Goal: Task Accomplishment & Management: Manage account settings

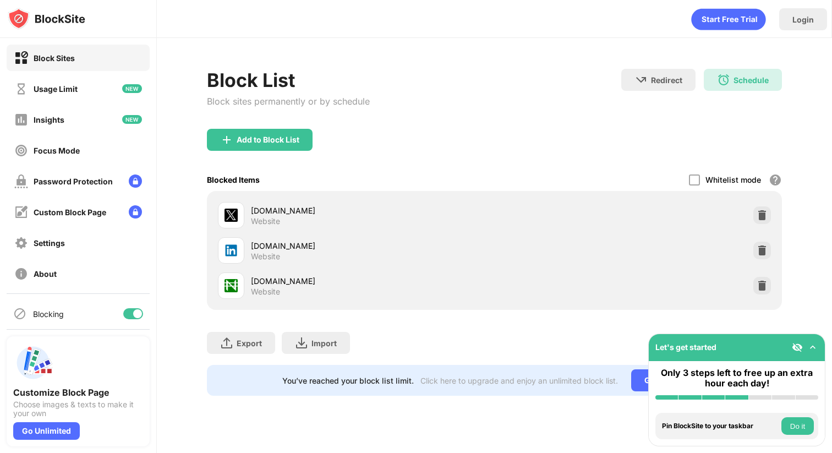
click at [254, 242] on div "[DOMAIN_NAME]" at bounding box center [373, 246] width 244 height 12
click at [267, 249] on div "[DOMAIN_NAME]" at bounding box center [373, 246] width 244 height 12
click at [258, 279] on div "[DOMAIN_NAME]" at bounding box center [373, 281] width 244 height 12
click at [801, 427] on button "Do it" at bounding box center [797, 426] width 32 height 18
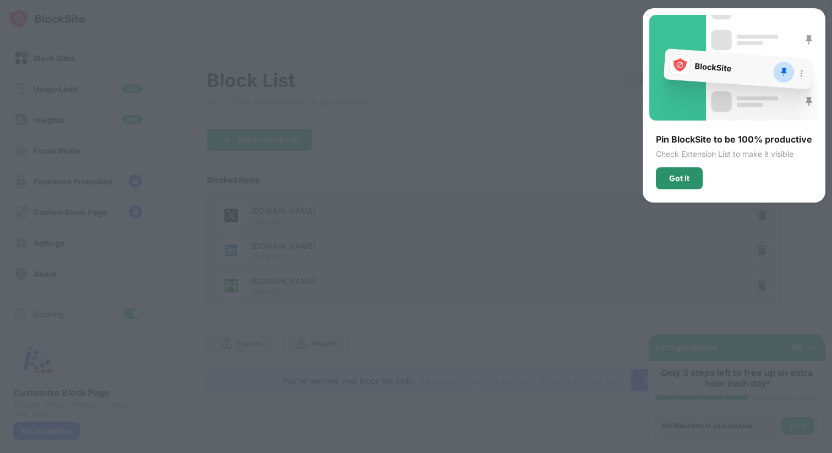
click at [680, 172] on div "Got It" at bounding box center [679, 178] width 47 height 22
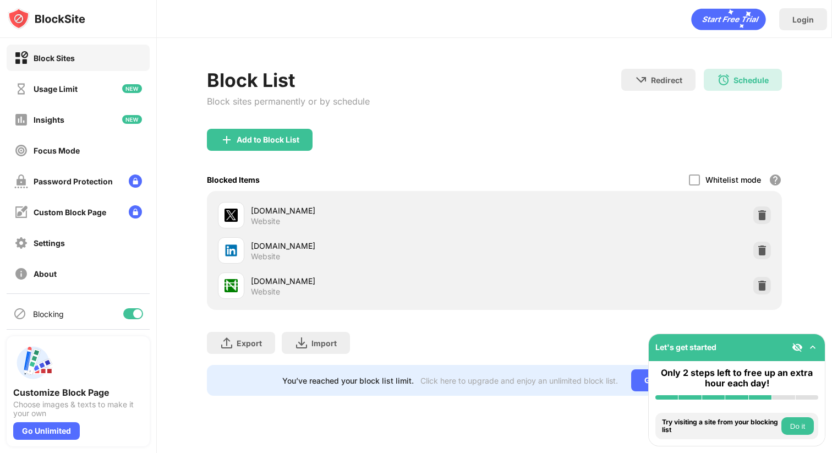
click at [798, 421] on button "Do it" at bounding box center [797, 426] width 32 height 18
click at [798, 427] on button "Do it" at bounding box center [797, 426] width 32 height 18
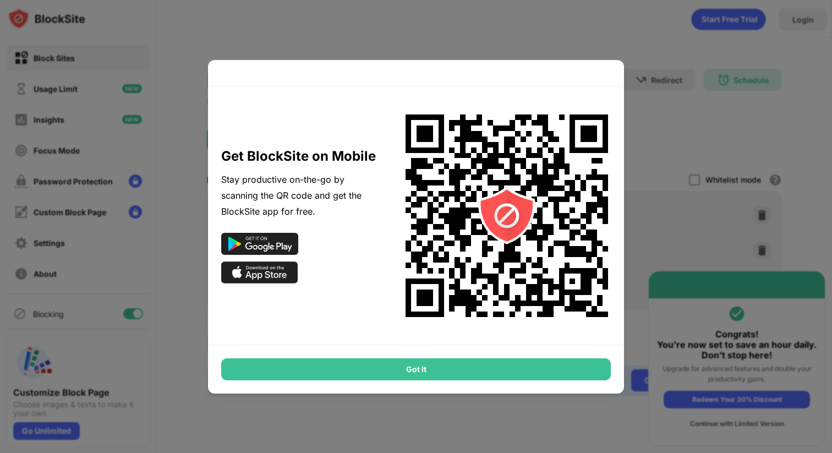
click at [385, 365] on div "Got It" at bounding box center [416, 369] width 390 height 22
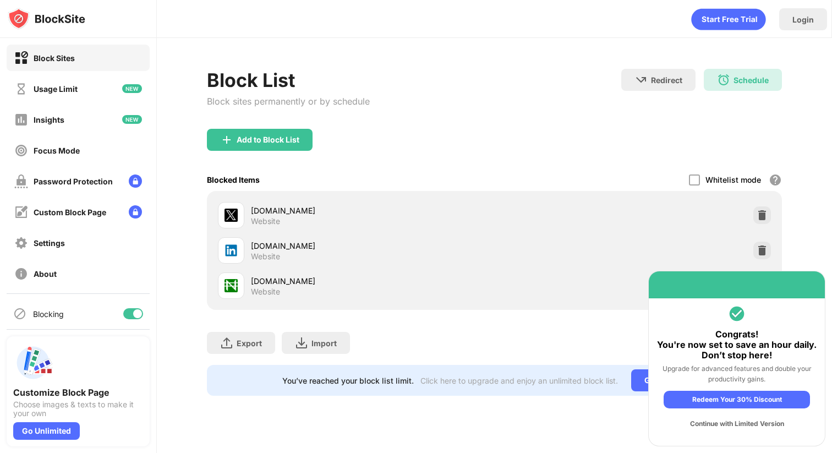
click at [755, 419] on div "Continue with Limited Version" at bounding box center [737, 424] width 146 height 18
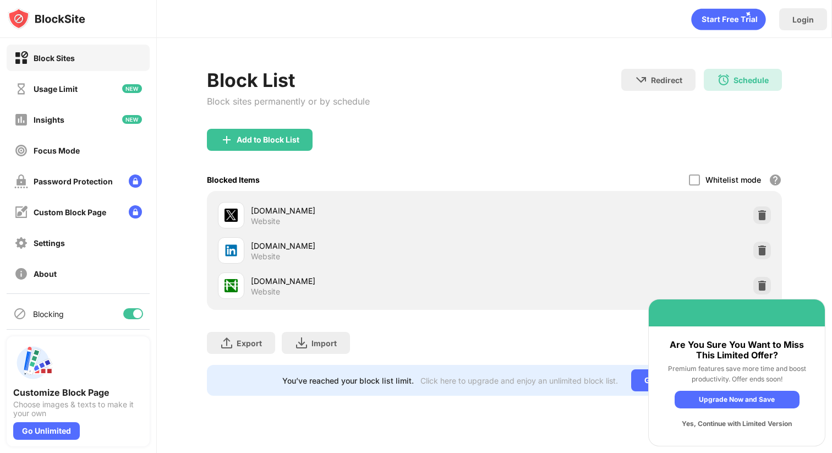
click at [732, 423] on div "Yes, Continue with Limited Version" at bounding box center [737, 424] width 125 height 18
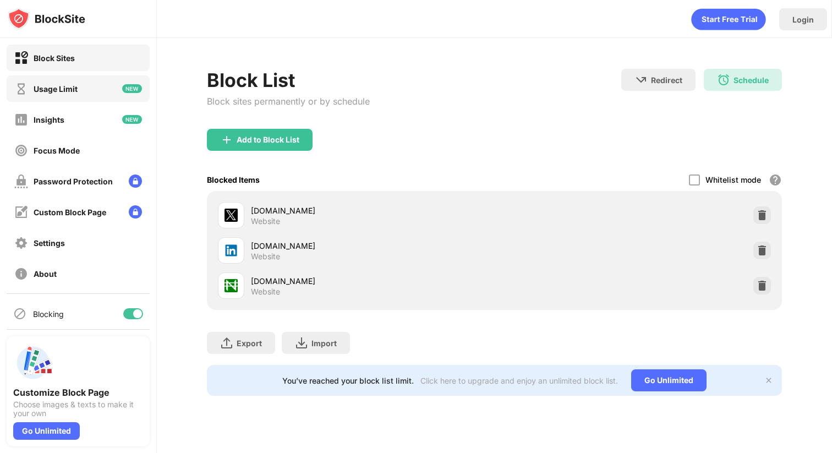
click at [77, 80] on div "Usage Limit" at bounding box center [78, 88] width 143 height 26
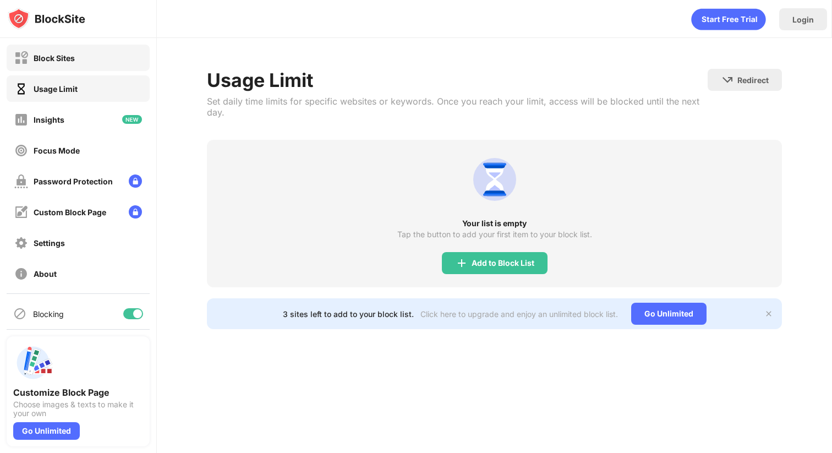
click at [64, 57] on div "Block Sites" at bounding box center [54, 57] width 41 height 9
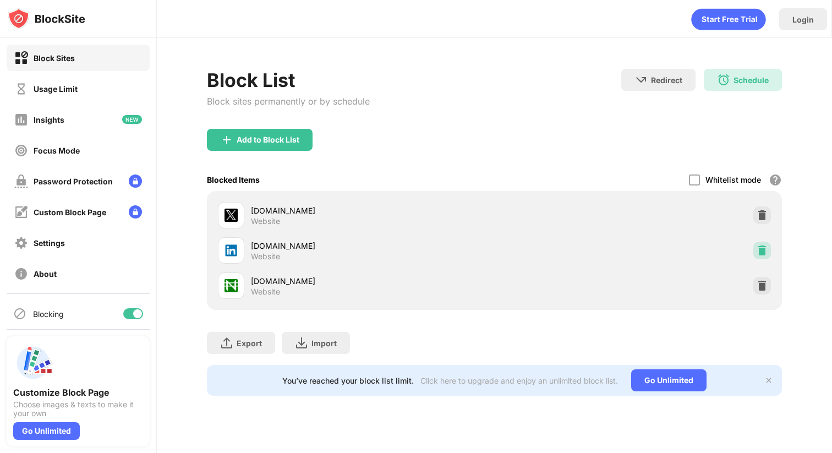
click at [761, 250] on img at bounding box center [762, 250] width 11 height 11
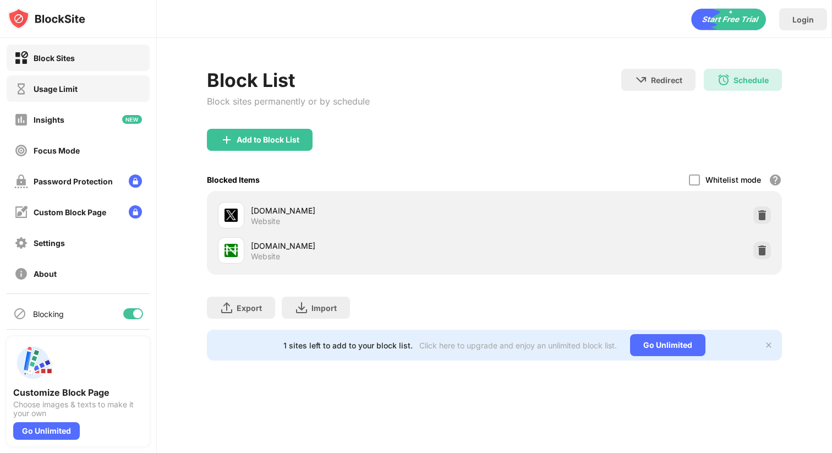
click at [46, 97] on div "Usage Limit" at bounding box center [78, 88] width 143 height 26
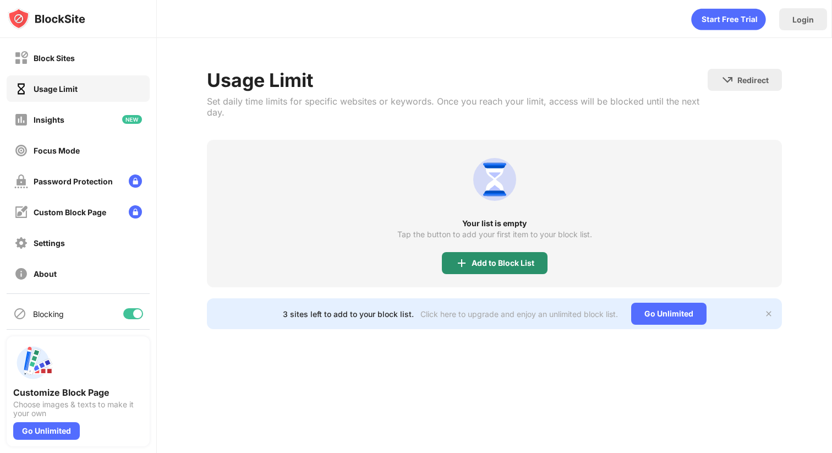
click at [490, 265] on div "Add to Block List" at bounding box center [503, 263] width 63 height 9
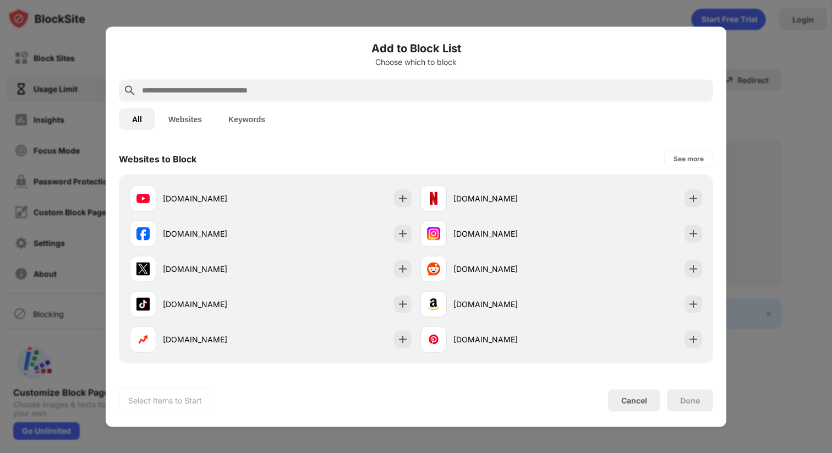
click at [386, 91] on input "text" at bounding box center [425, 90] width 568 height 13
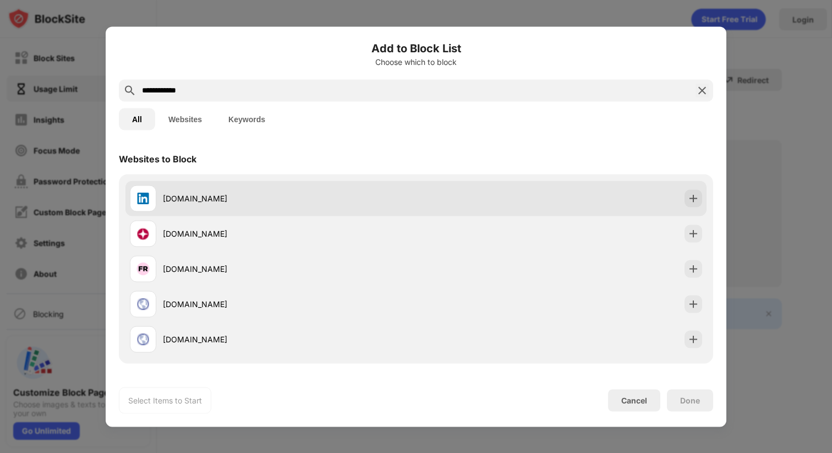
type input "**********"
click at [202, 193] on div "[DOMAIN_NAME]" at bounding box center [289, 199] width 253 height 12
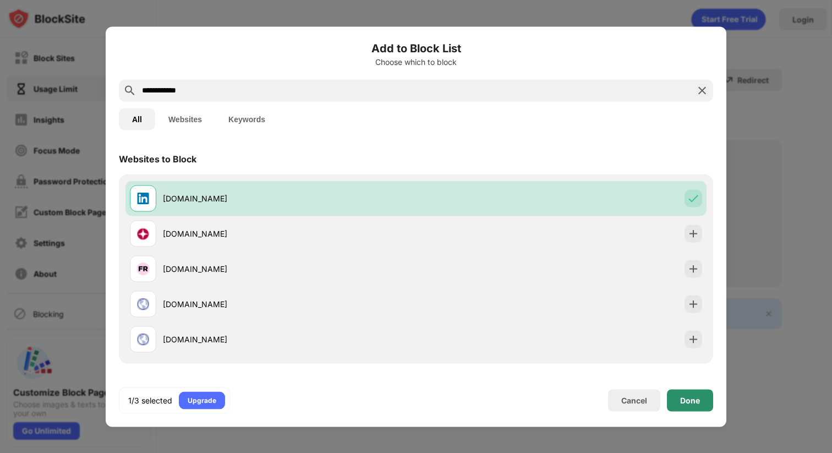
click at [711, 396] on div "Done" at bounding box center [690, 400] width 46 height 22
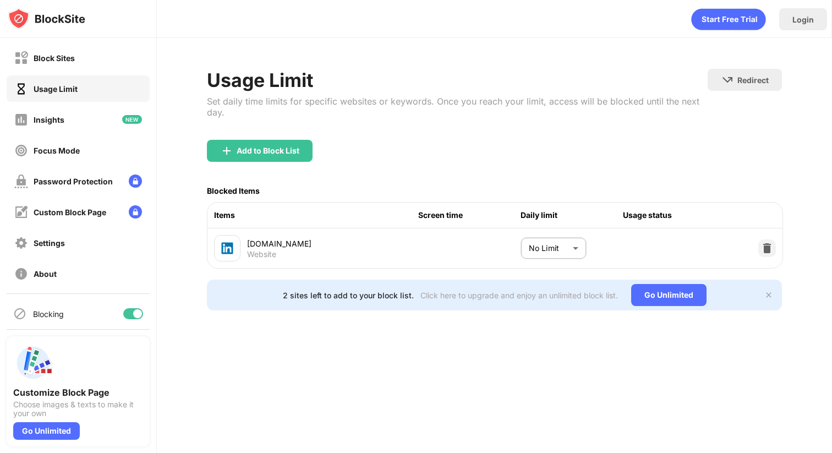
click at [557, 242] on body "Block Sites Usage Limit Insights Focus Mode Password Protection Custom Block Pa…" at bounding box center [416, 226] width 832 height 453
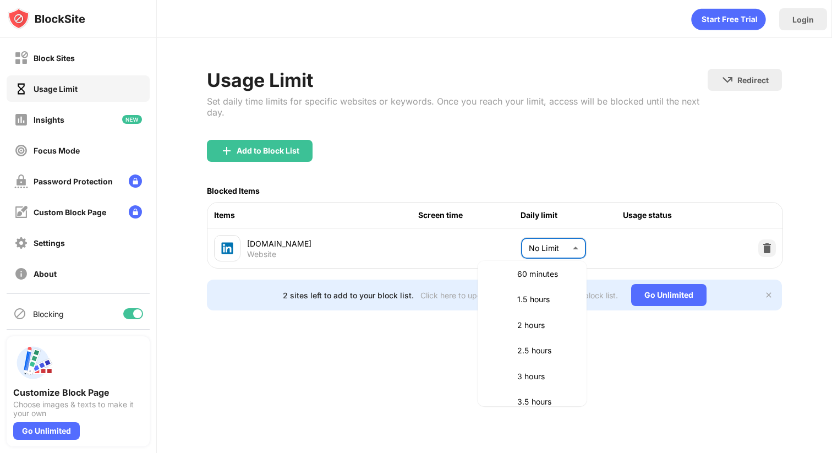
scroll to position [301, 0]
click at [524, 295] on p "60 minutes" at bounding box center [545, 290] width 56 height 12
type input "**"
